Goal: Task Accomplishment & Management: Use online tool/utility

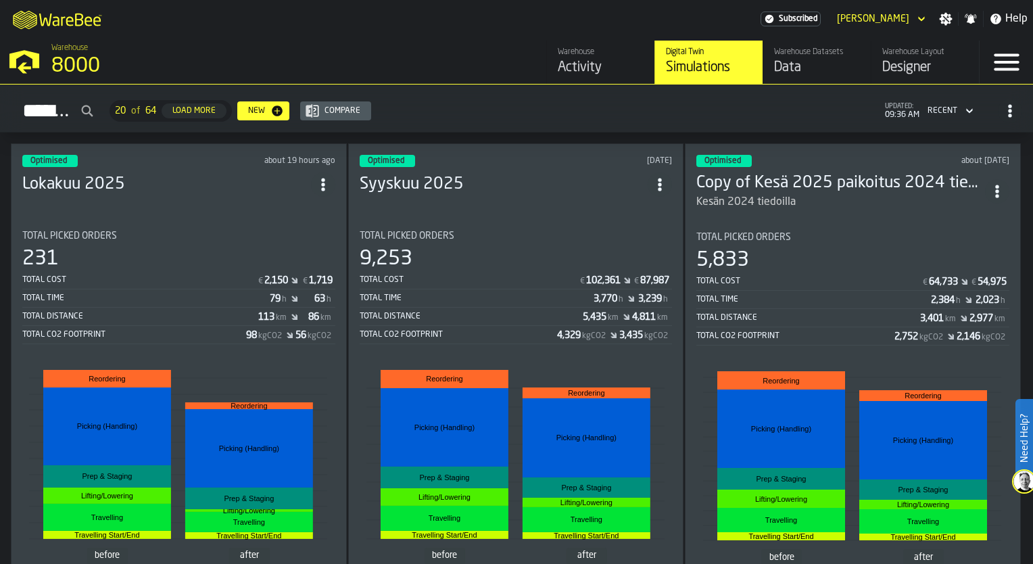
click at [131, 190] on div "Lokakuu 2025" at bounding box center [178, 184] width 313 height 24
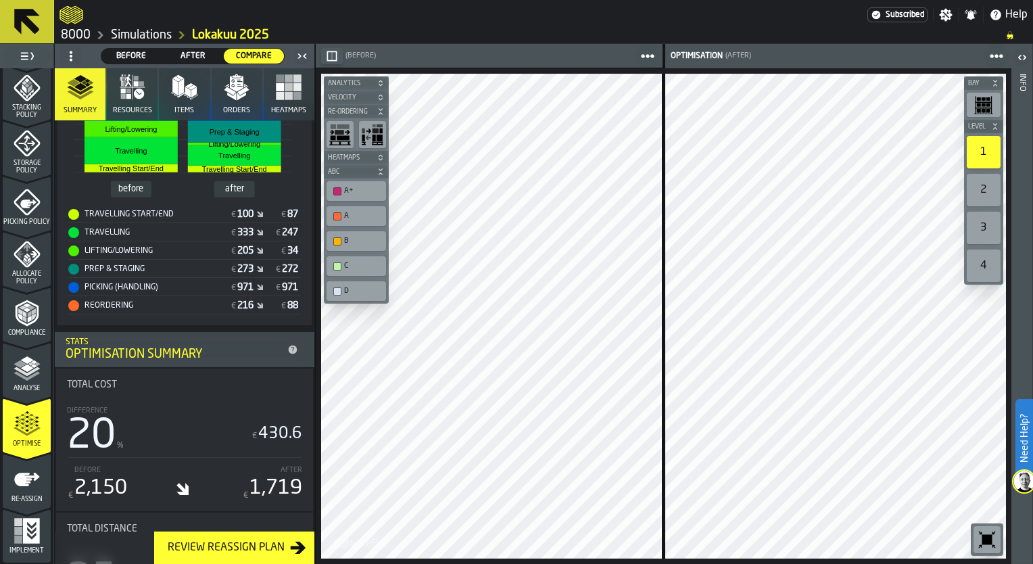
scroll to position [303, 0]
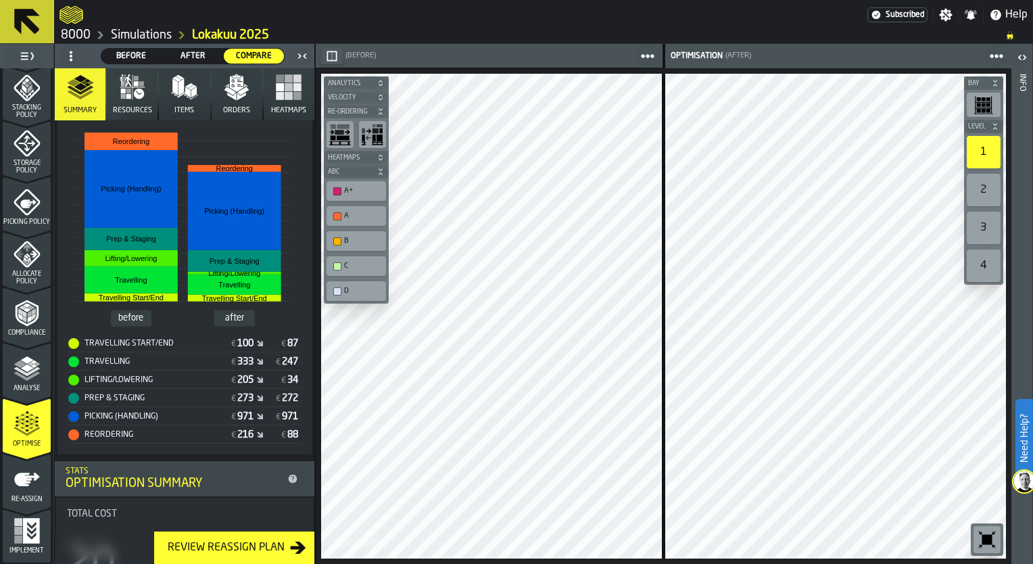
click at [989, 185] on div "2" at bounding box center [984, 190] width 34 height 32
click at [986, 231] on div "3" at bounding box center [984, 228] width 34 height 32
click at [37, 32] on icon at bounding box center [27, 21] width 32 height 32
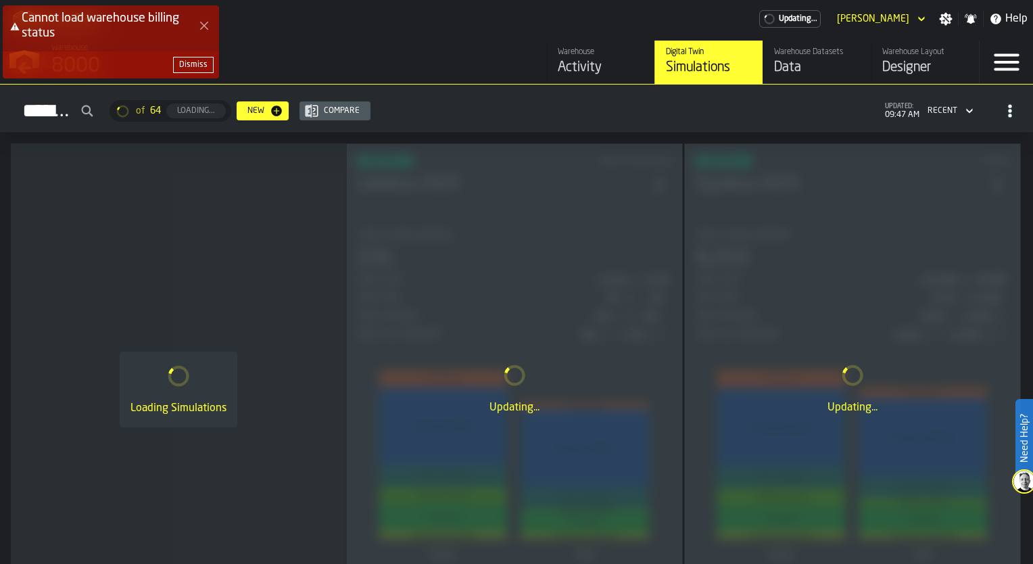
click at [189, 193] on div "Loading Simulations" at bounding box center [178, 389] width 335 height 492
click at [101, 239] on div "Loading Simulations" at bounding box center [178, 389] width 335 height 492
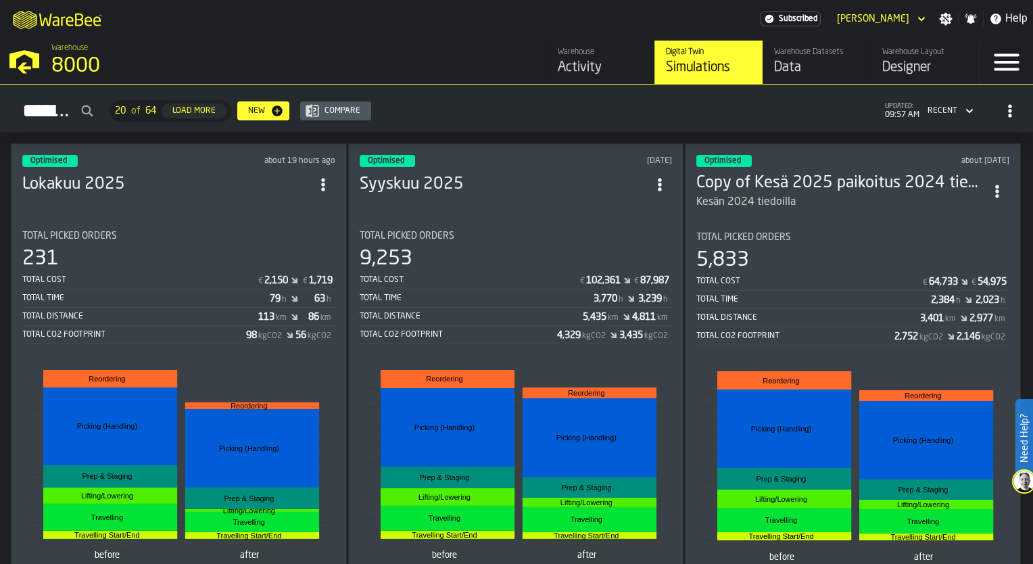
click at [76, 272] on div "Total Cost € 2,150 € 1,719" at bounding box center [178, 280] width 313 height 17
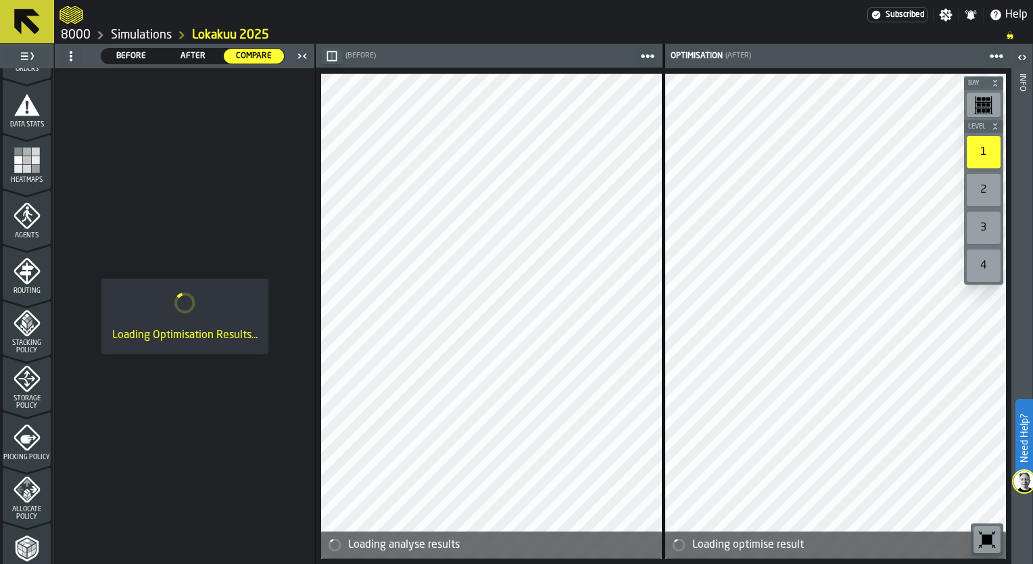
scroll to position [453, 0]
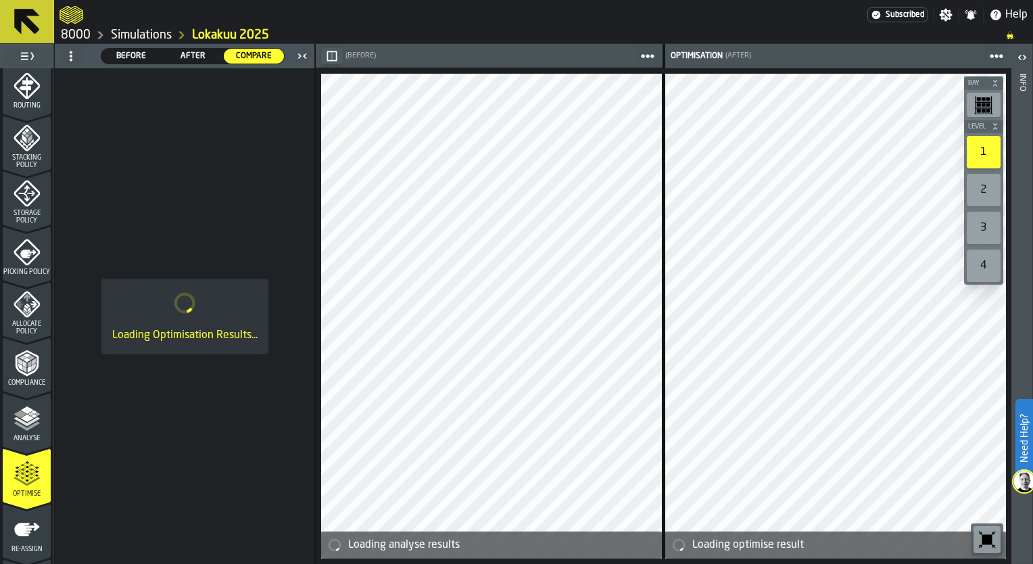
click at [24, 418] on polygon "menu Analyse" at bounding box center [26, 417] width 13 height 7
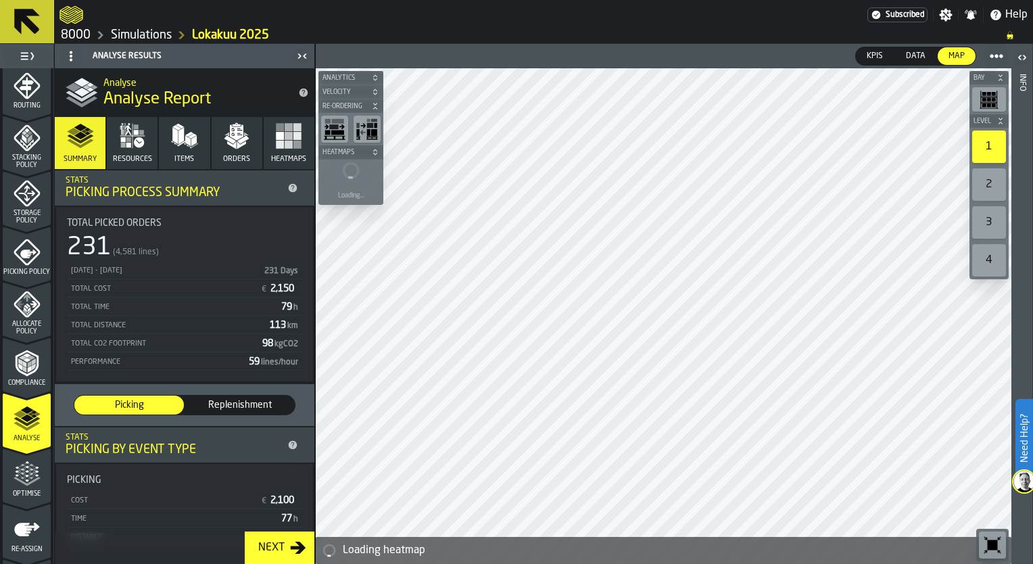
click at [183, 128] on icon "button" at bounding box center [184, 135] width 27 height 27
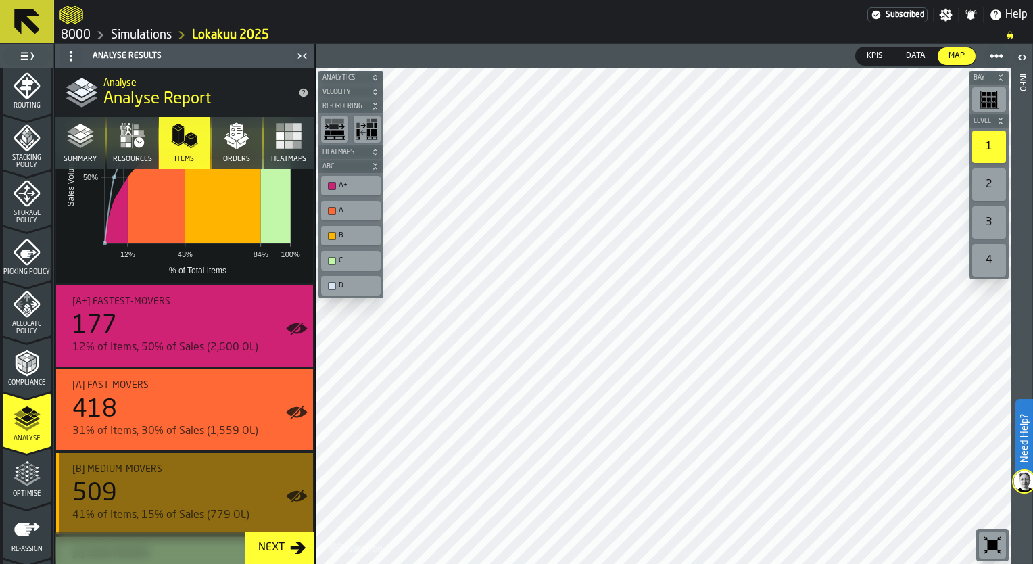
scroll to position [183, 0]
